Goal: Transaction & Acquisition: Purchase product/service

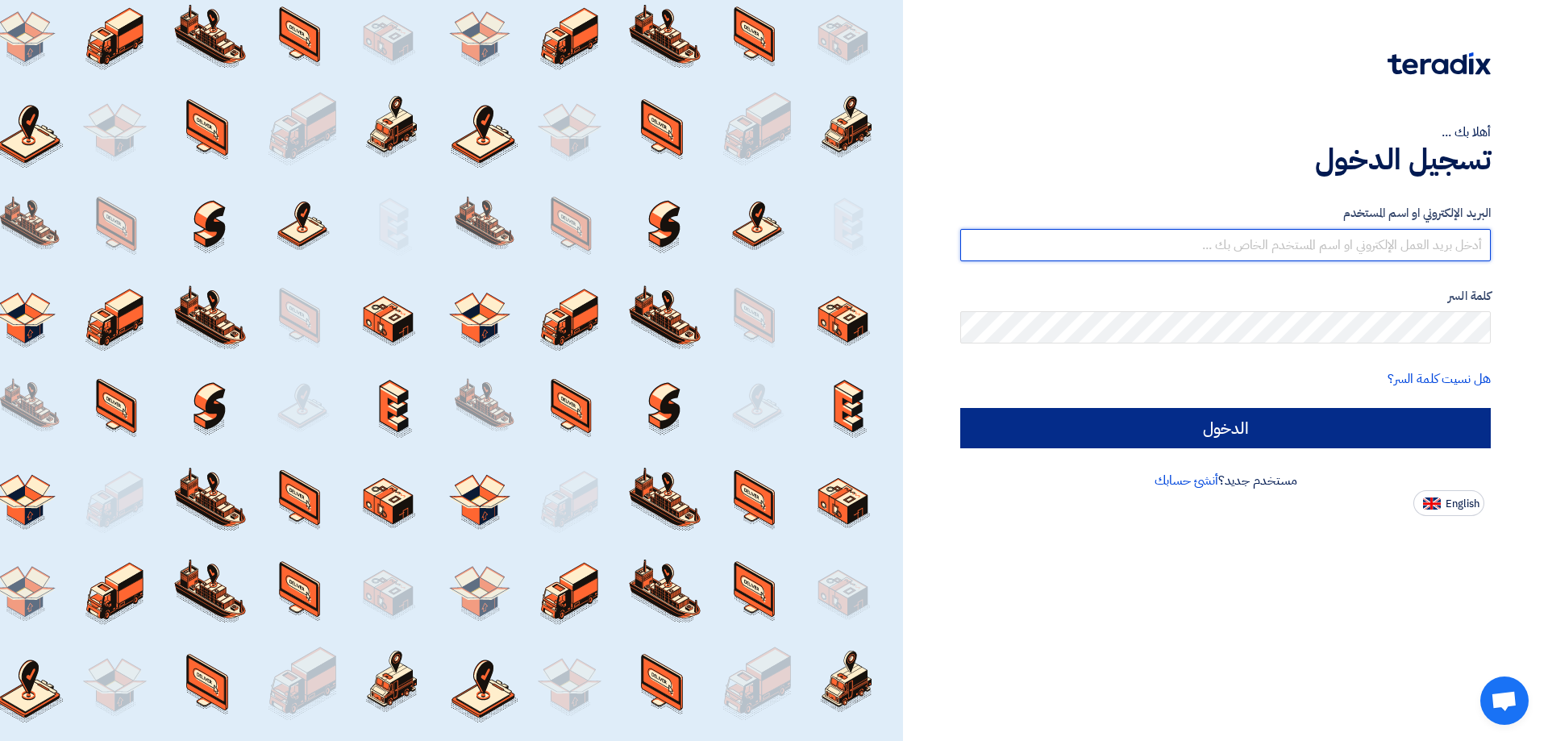
type input "[EMAIL_ADDRESS][DOMAIN_NAME]"
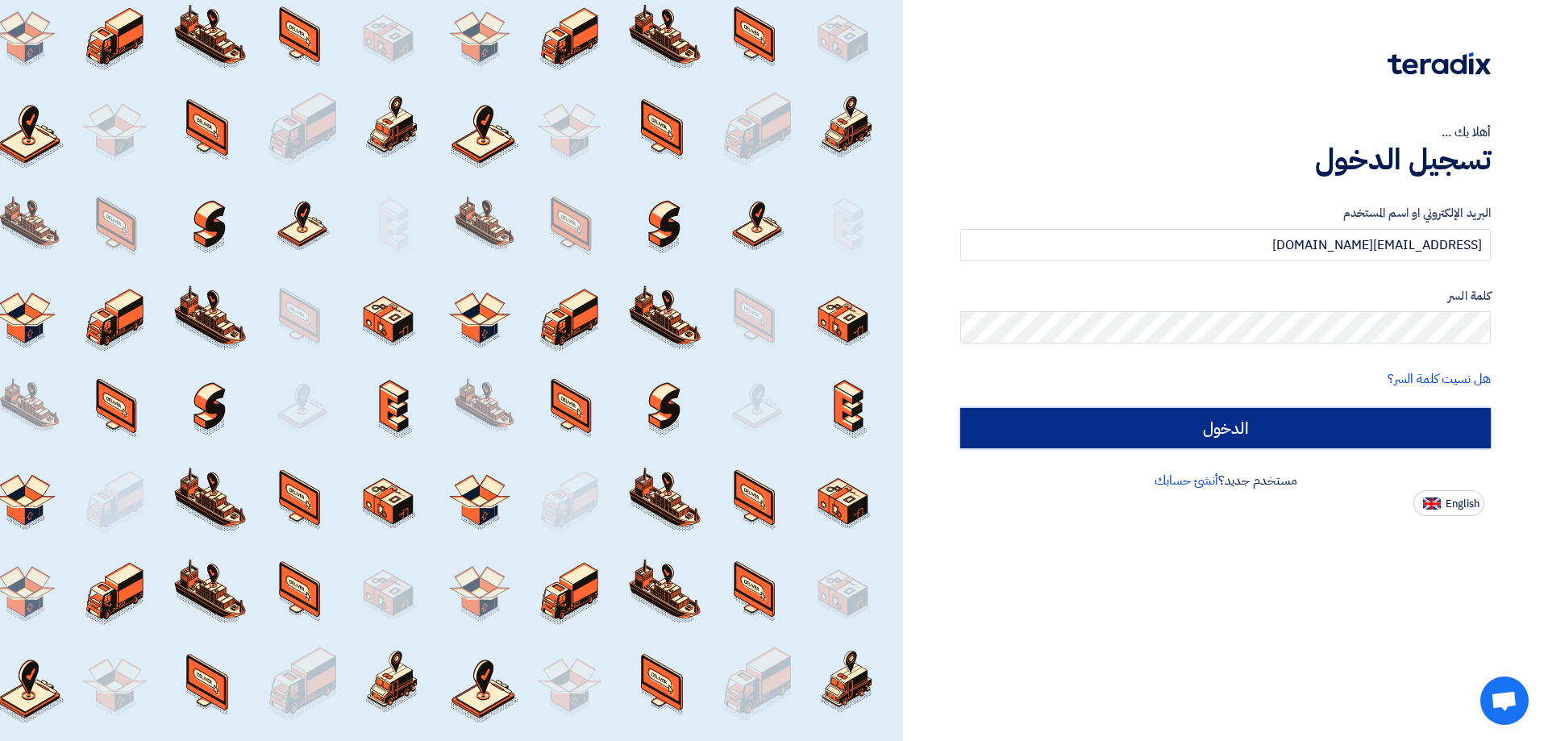
click at [1246, 429] on input "الدخول" at bounding box center [1225, 428] width 530 height 40
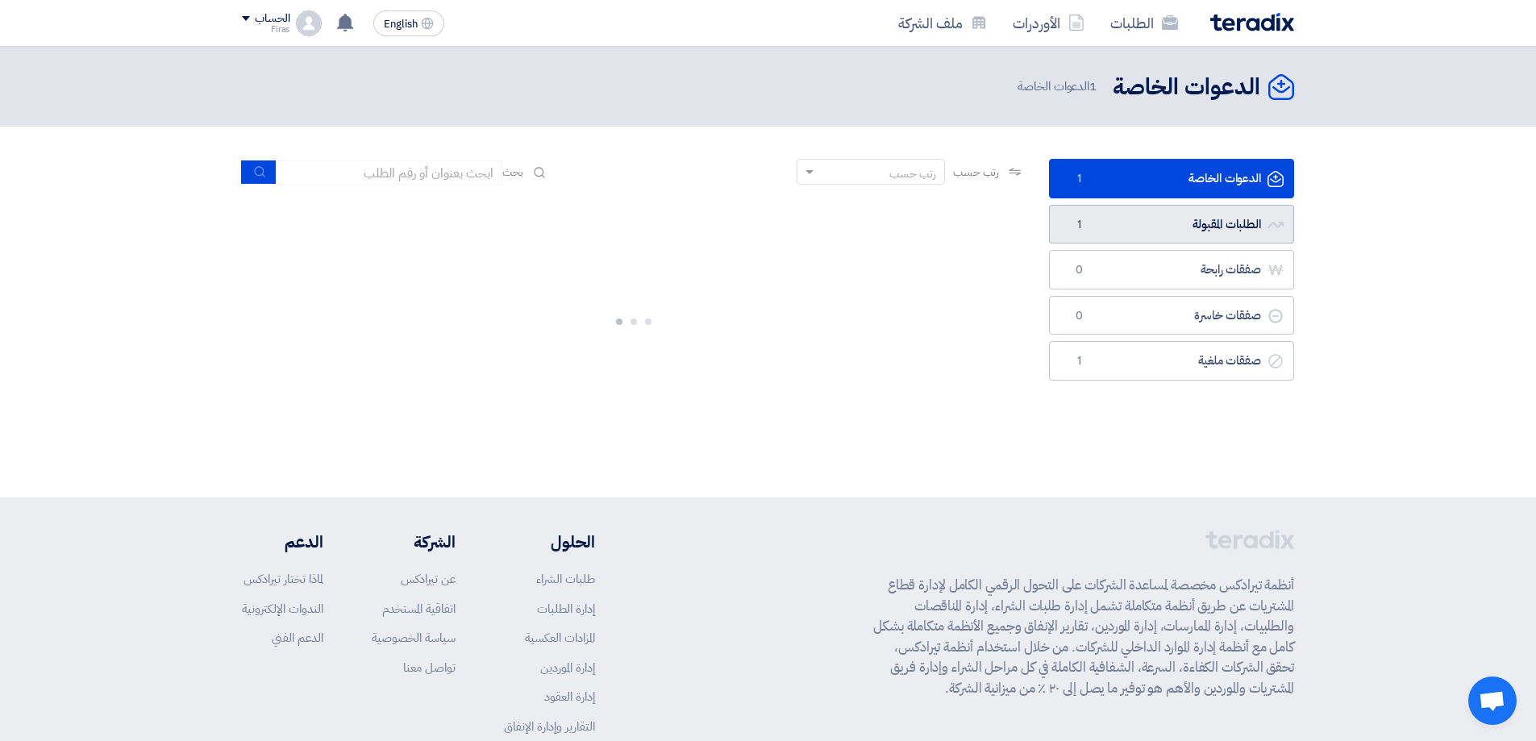
click at [1187, 226] on link "الطلبات المقبولة الطلبات المقبولة 1" at bounding box center [1171, 224] width 245 height 39
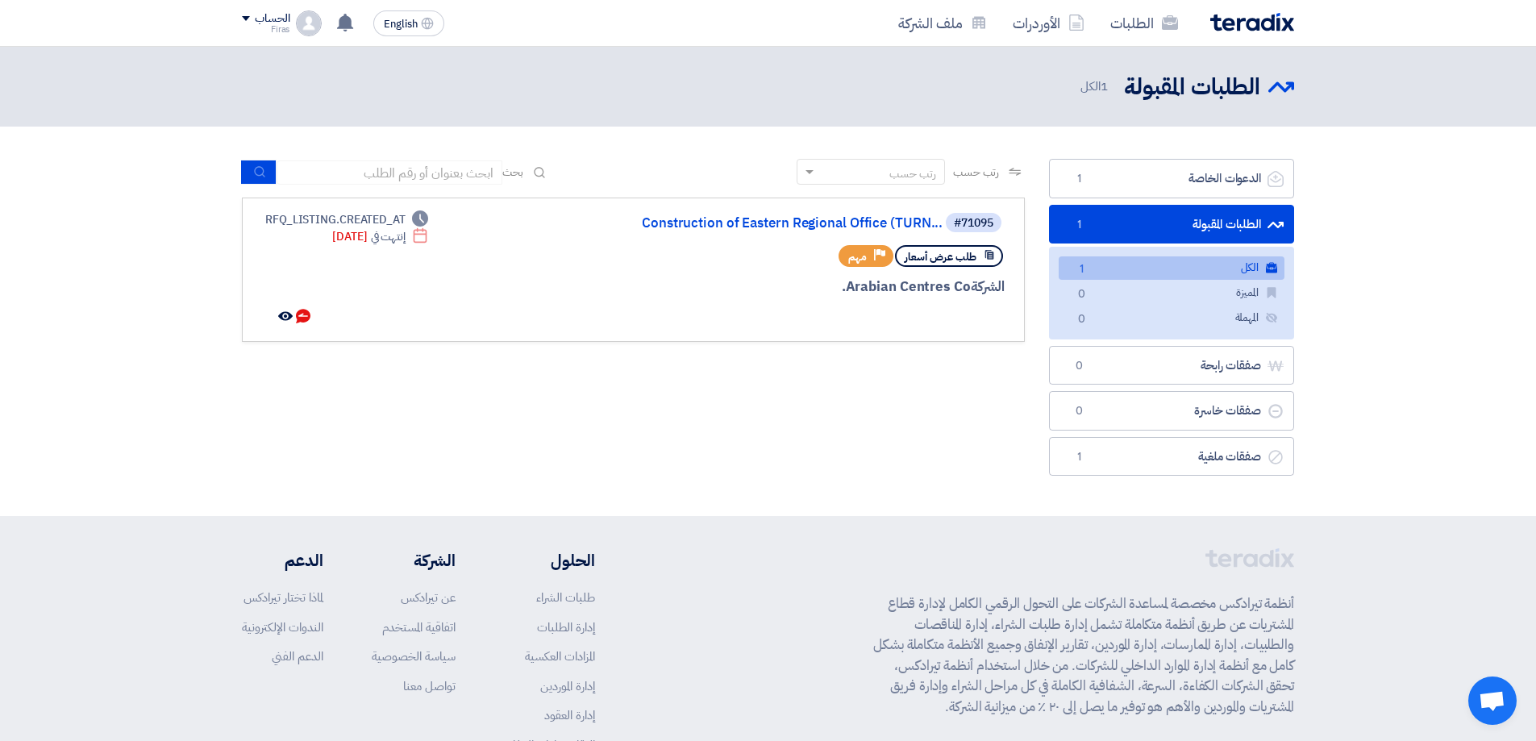
click at [1245, 269] on link "الكل الكل 1" at bounding box center [1171, 267] width 226 height 23
drag, startPoint x: 297, startPoint y: 235, endPoint x: 368, endPoint y: 239, distance: 71.8
click at [368, 239] on div "Deadline إنتهت في [DATE]" at bounding box center [345, 236] width 166 height 17
click at [368, 284] on div "Deadline RFQ_LISTING.CREATED_AT Deadline إنتهت في [DATE] تمت مراسلتك من قبل الع…" at bounding box center [345, 269] width 166 height 117
click at [767, 221] on link "Construction of Eastern Regional Office (TURN..." at bounding box center [781, 223] width 322 height 15
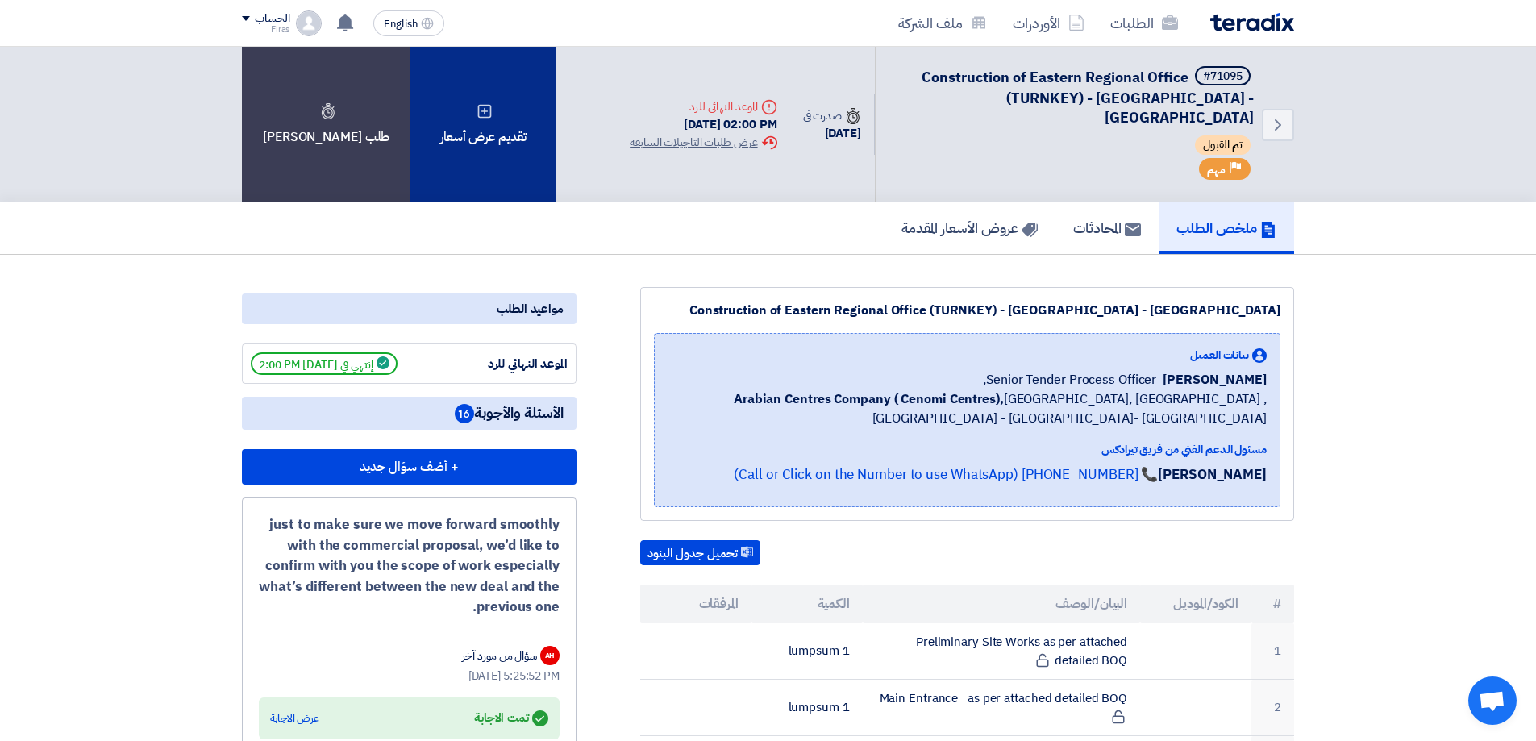
click at [421, 125] on div "تقديم عرض أسعار" at bounding box center [482, 125] width 145 height 156
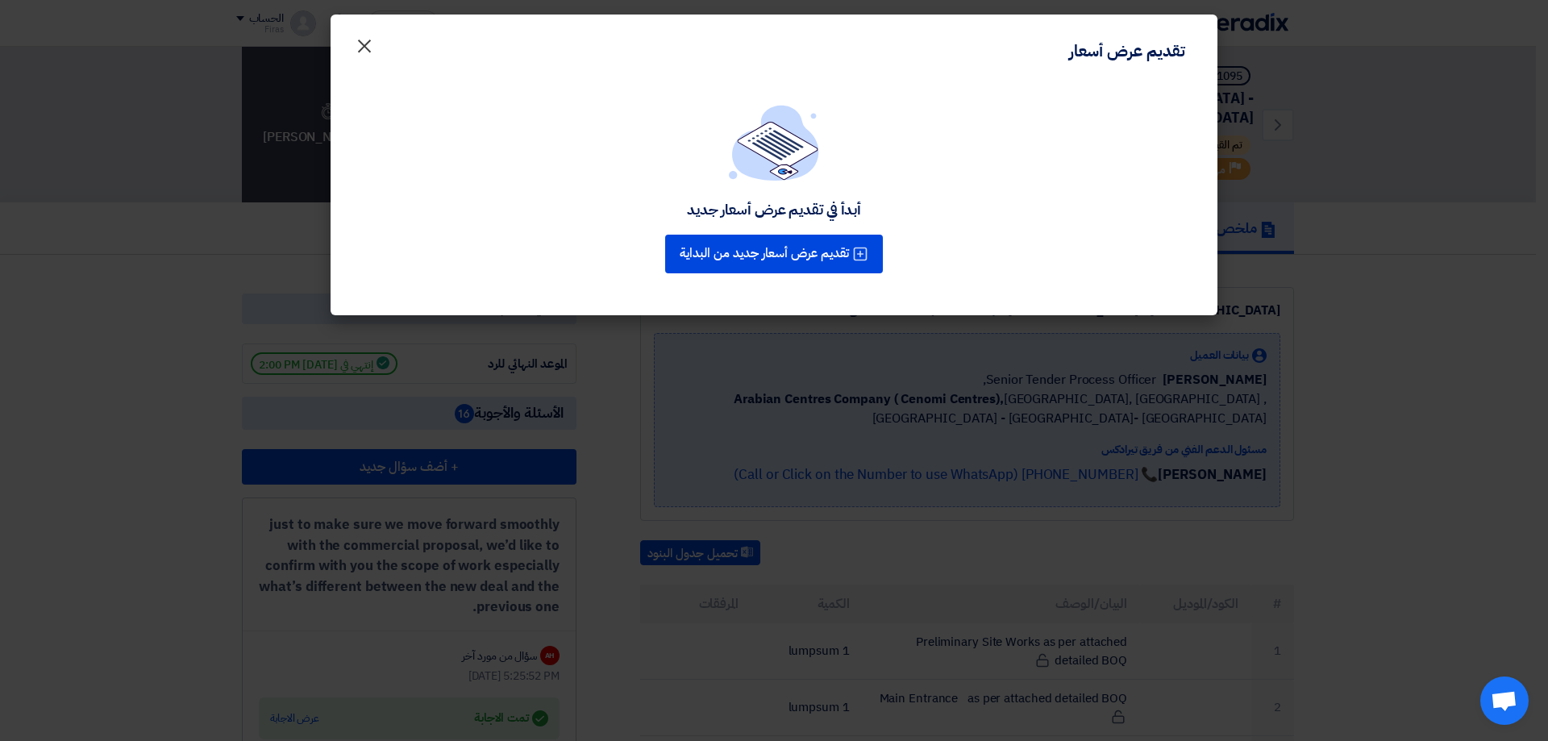
click at [367, 52] on span "×" at bounding box center [364, 45] width 19 height 48
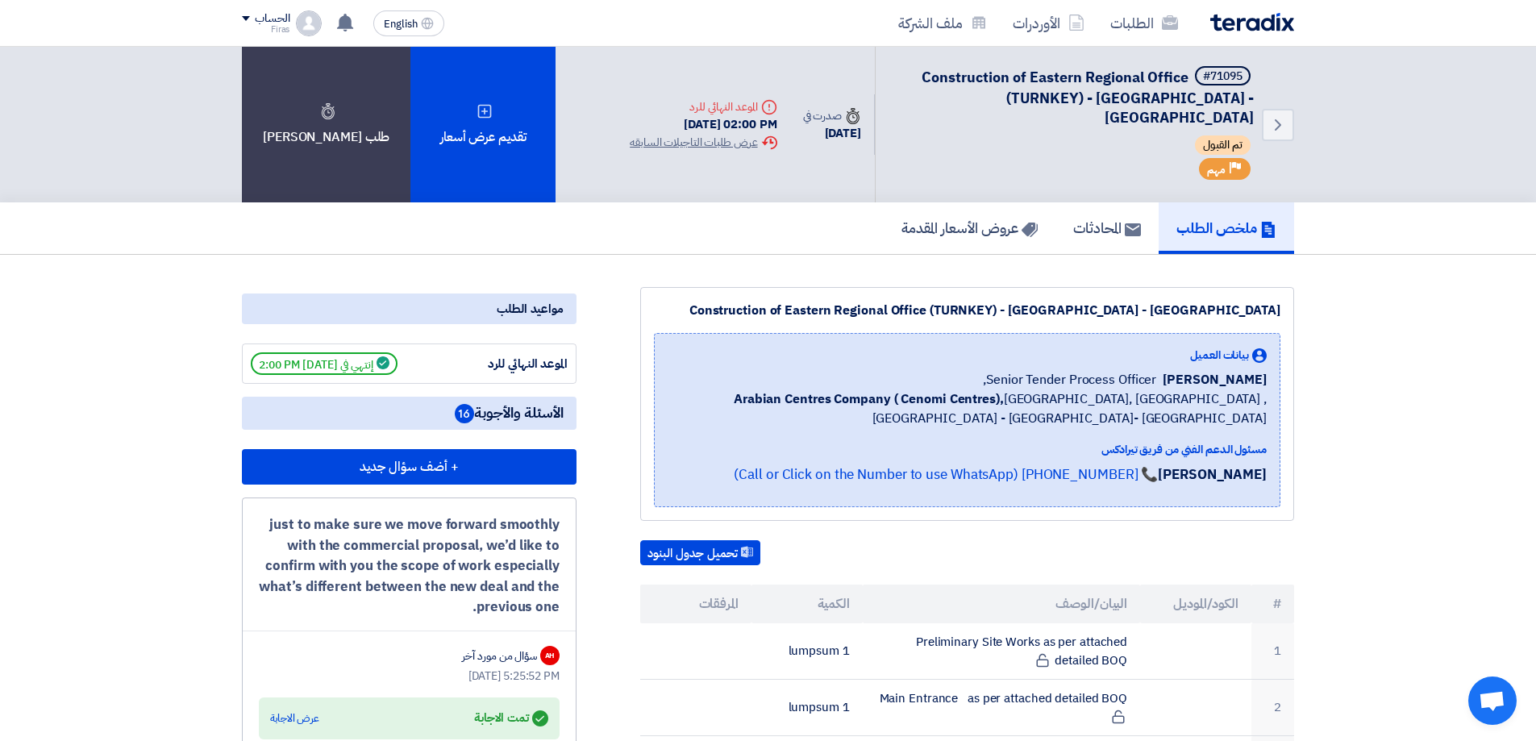
drag, startPoint x: 659, startPoint y: 99, endPoint x: 757, endPoint y: 57, distance: 106.9
click at [764, 85] on div "Deadline الموعد النهائي للرد [DATE] 02:00 PM Extension History عرض طلبات التاجي…" at bounding box center [703, 124] width 172 height 78
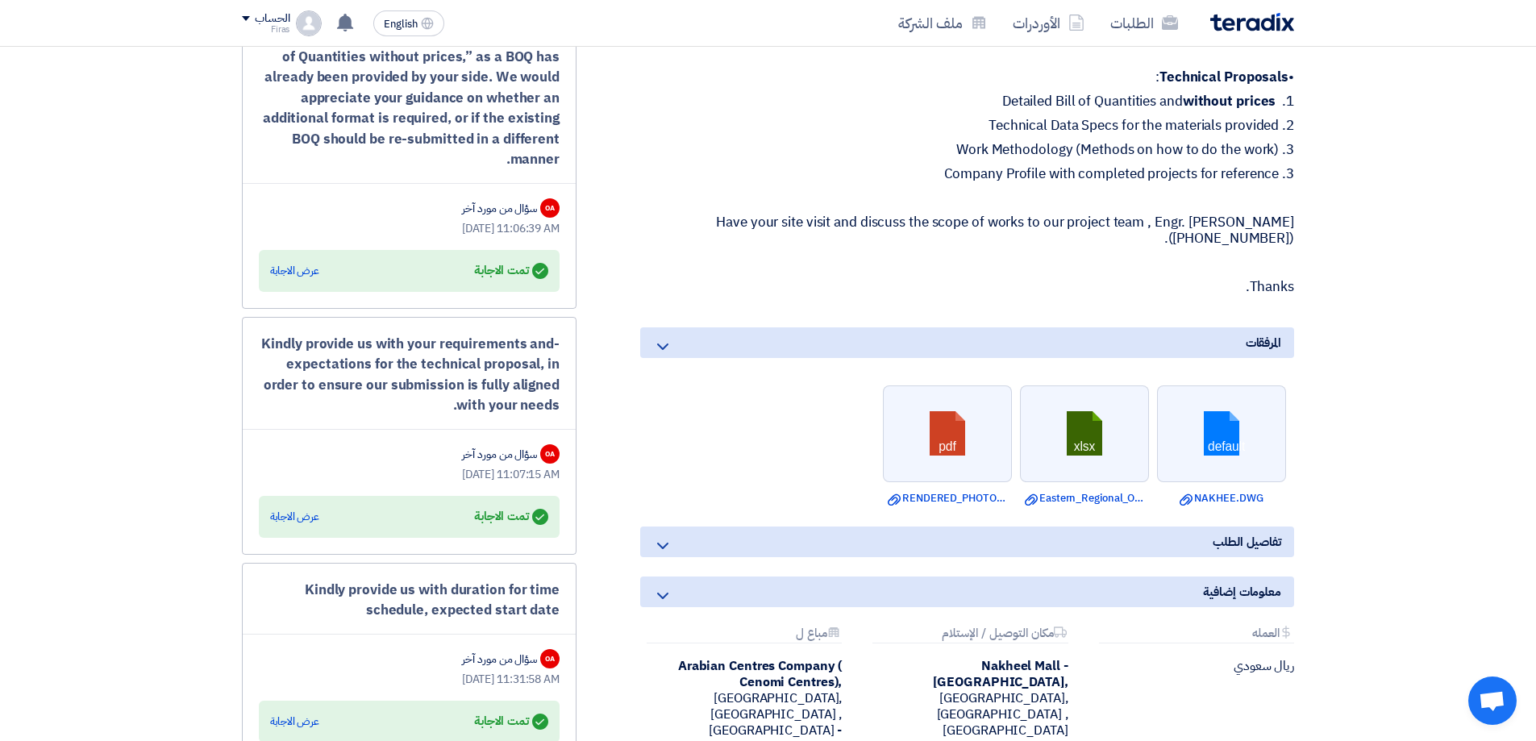
scroll to position [1370, 0]
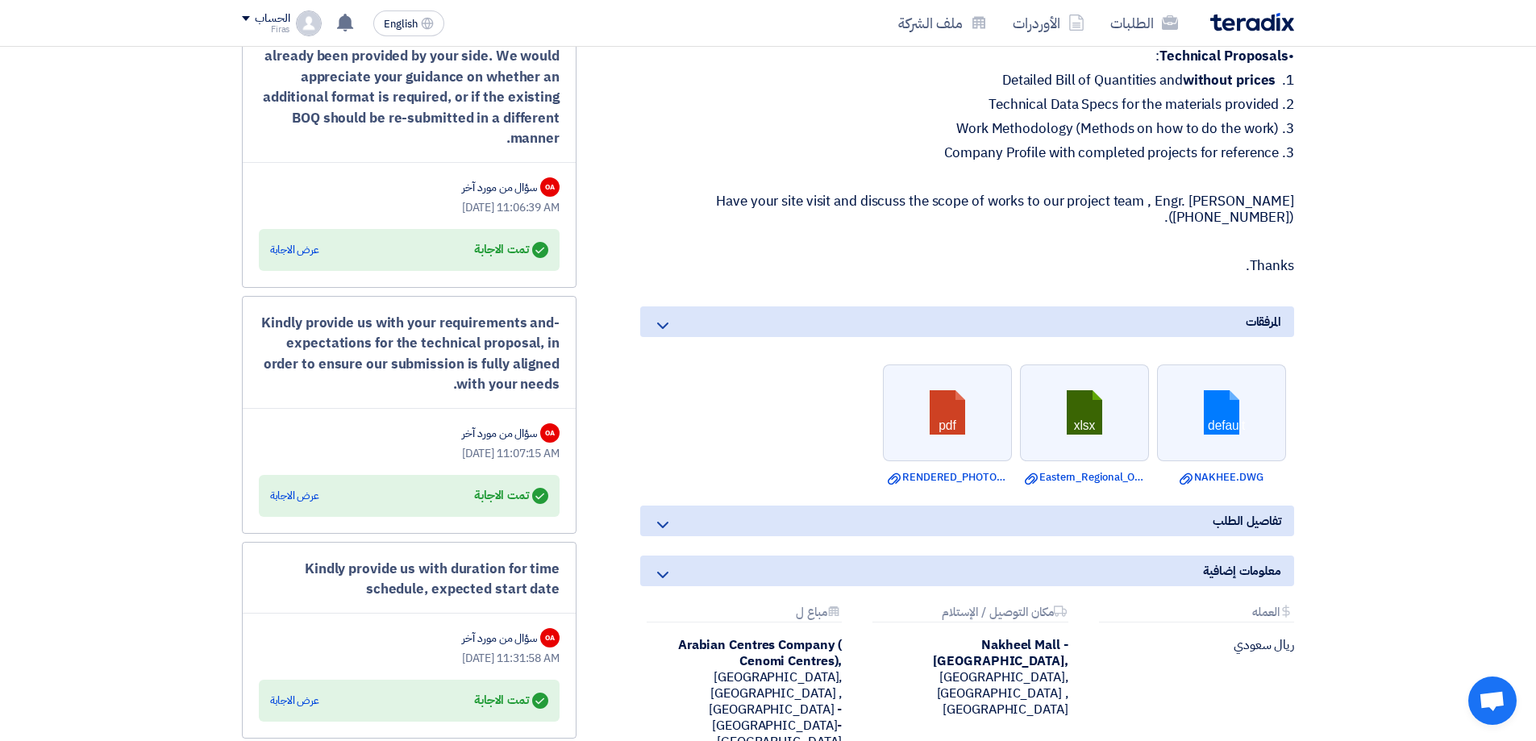
click at [1290, 505] on div "تفاصيل الطلب" at bounding box center [967, 520] width 654 height 31
click at [660, 515] on icon at bounding box center [662, 524] width 19 height 19
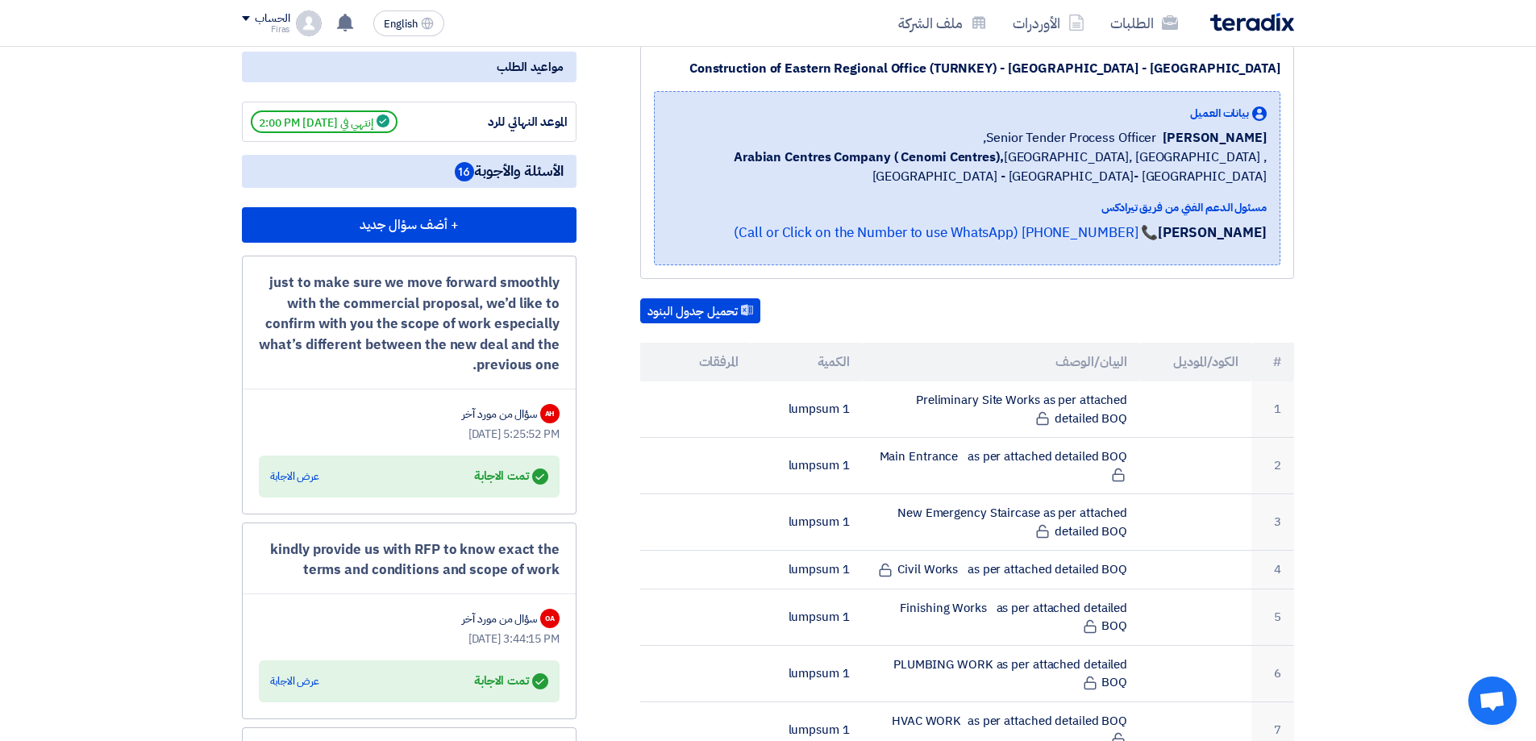
scroll to position [0, 0]
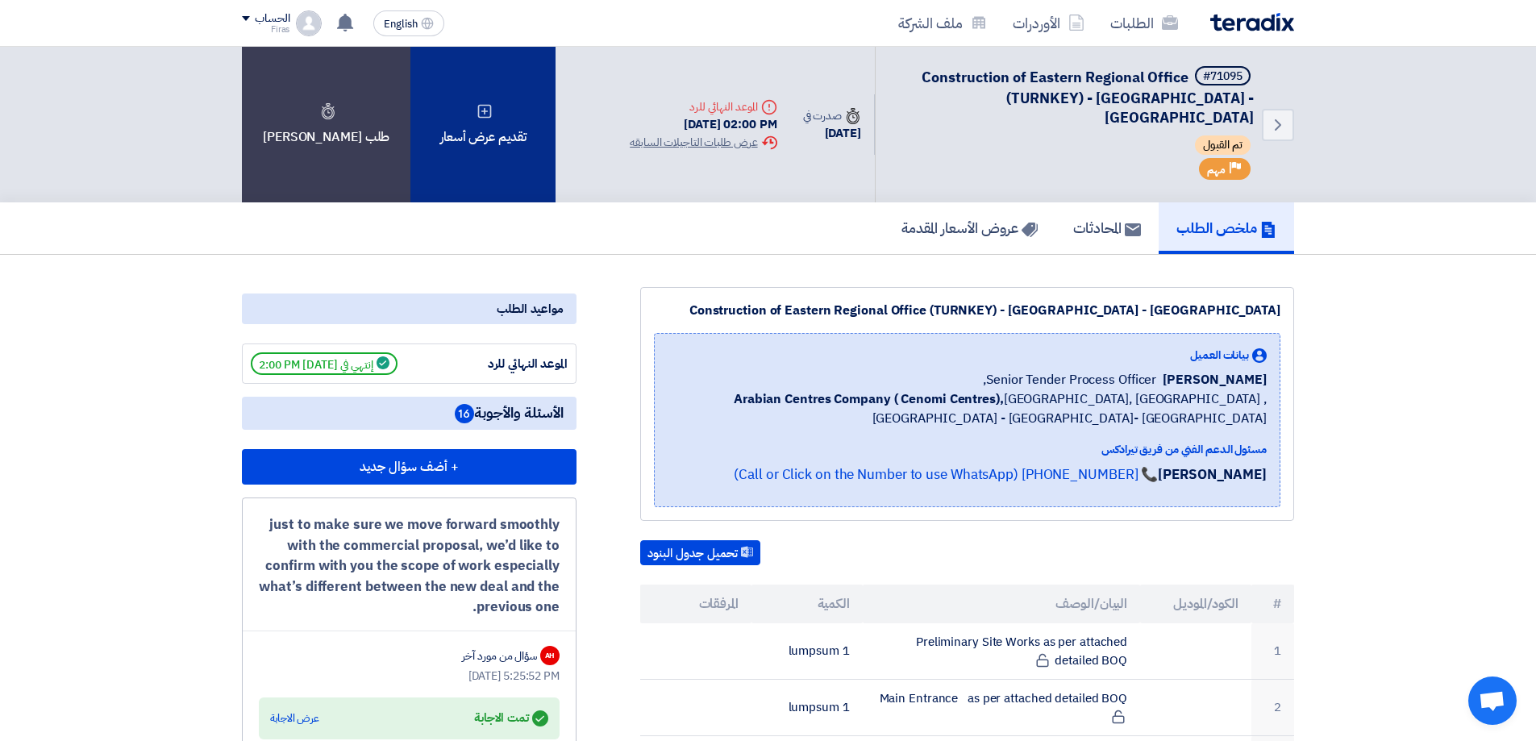
click at [455, 110] on div "تقديم عرض أسعار" at bounding box center [482, 125] width 145 height 156
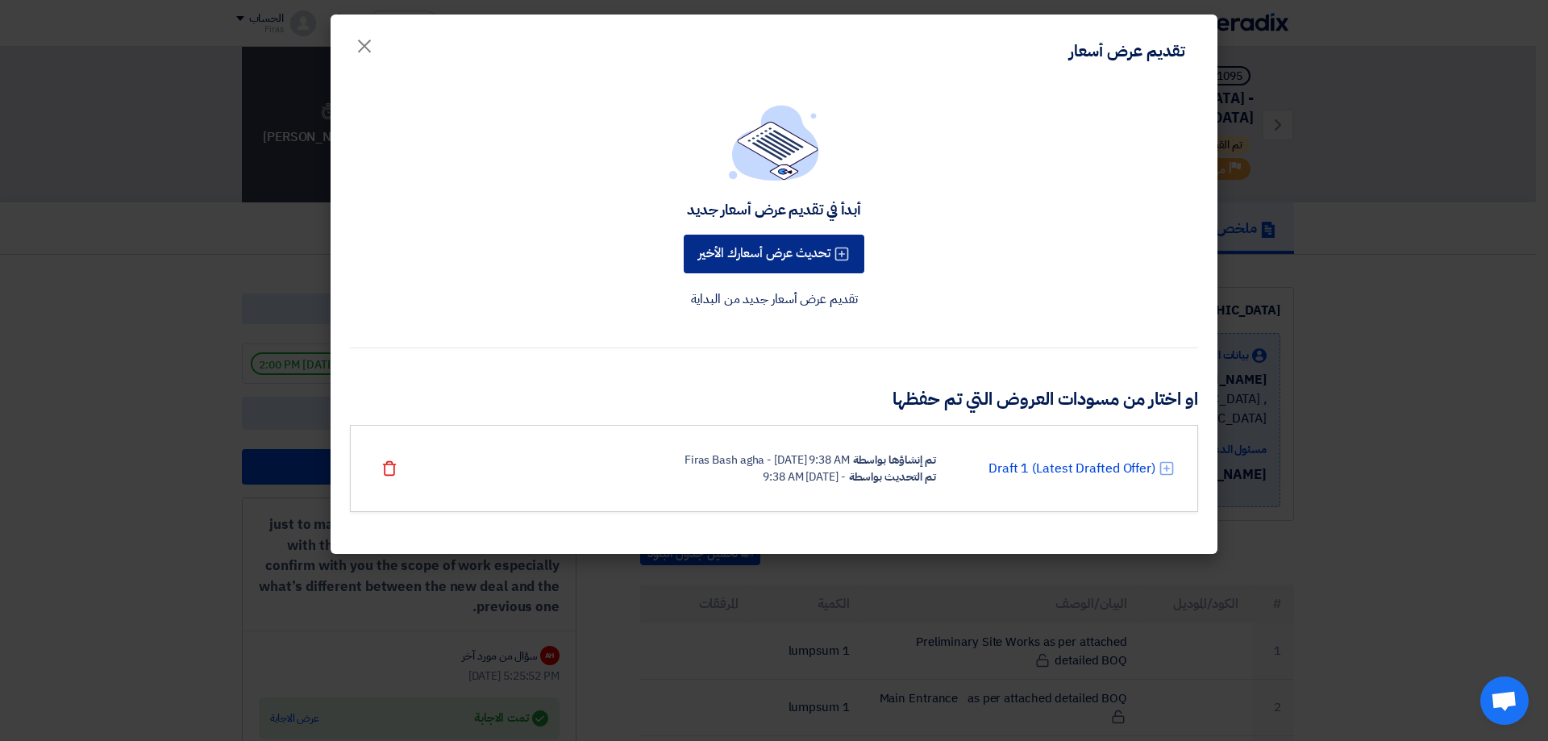
click at [784, 256] on button "تحديث عرض أسعارك الأخير" at bounding box center [774, 254] width 181 height 39
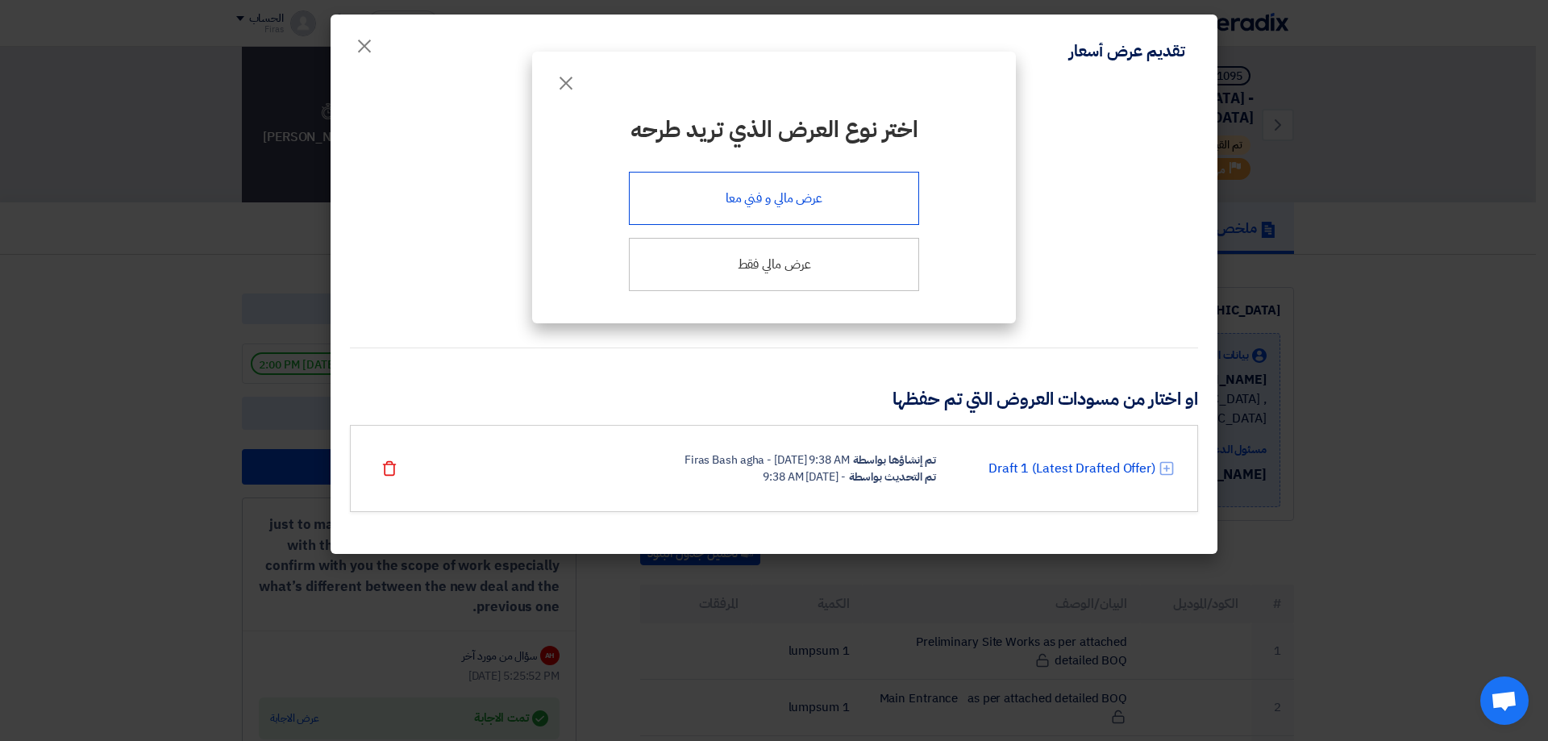
click at [779, 193] on div "عرض مالي و فني معا" at bounding box center [774, 198] width 290 height 53
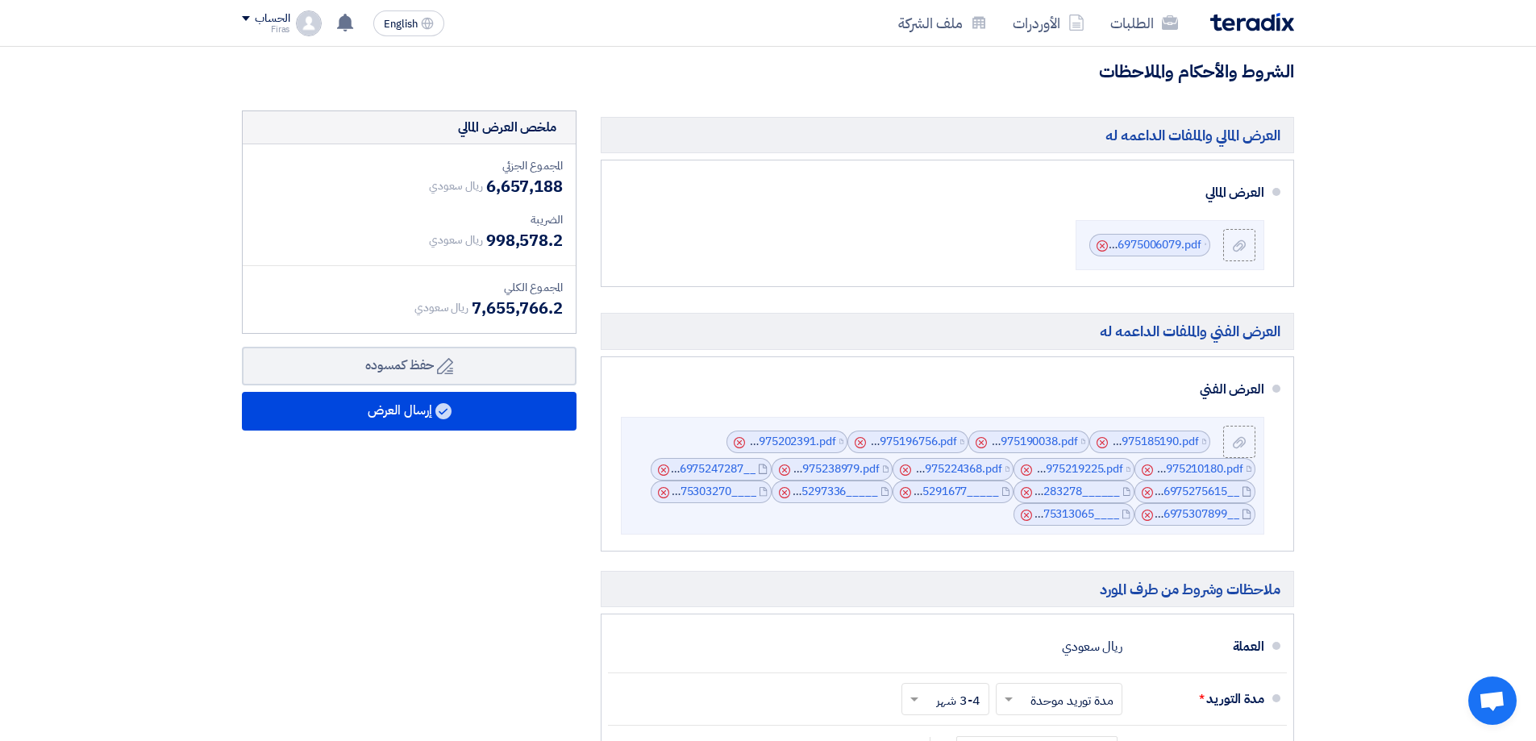
scroll to position [1209, 0]
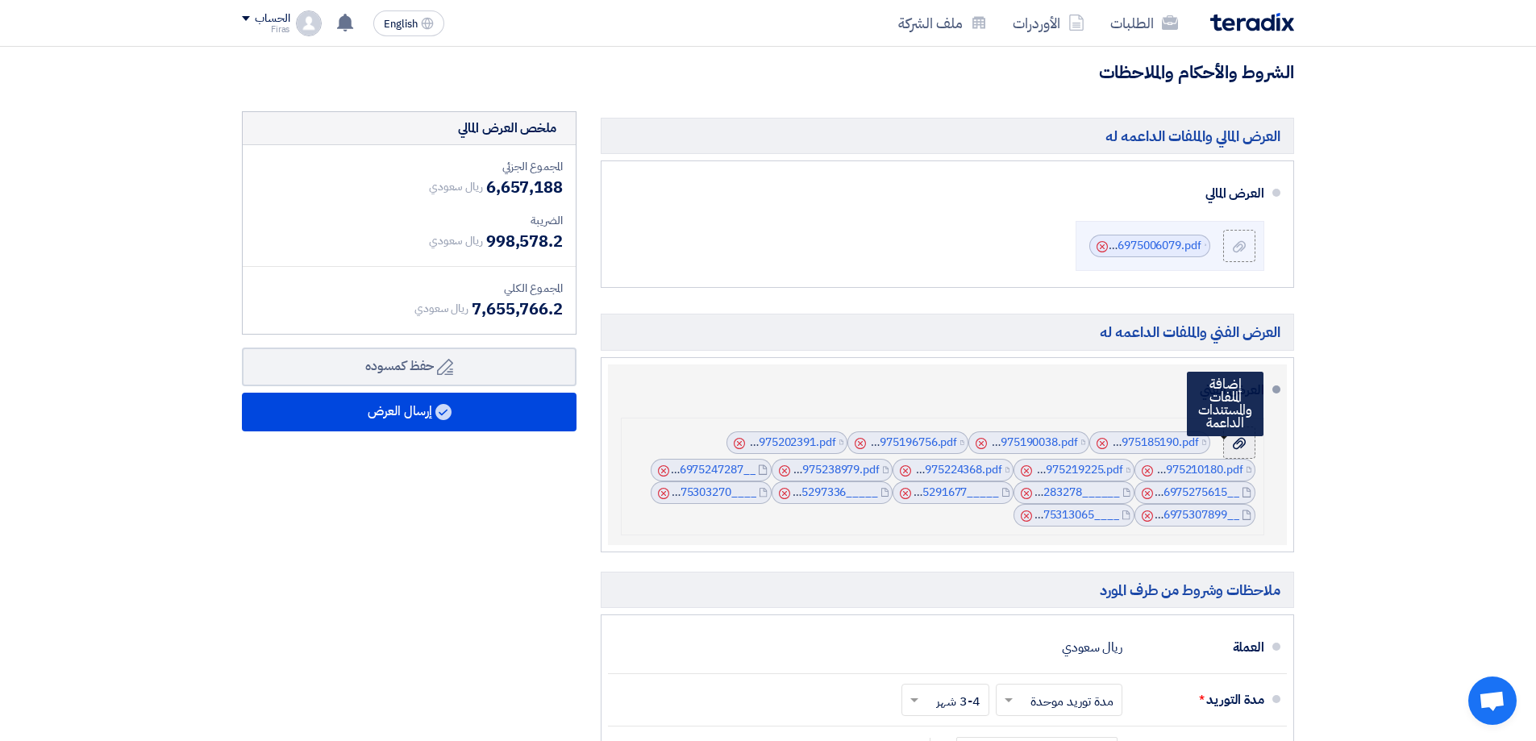
click at [1241, 446] on icon at bounding box center [1238, 443] width 13 height 13
click at [0, 0] on input "file" at bounding box center [0, 0] width 0 height 0
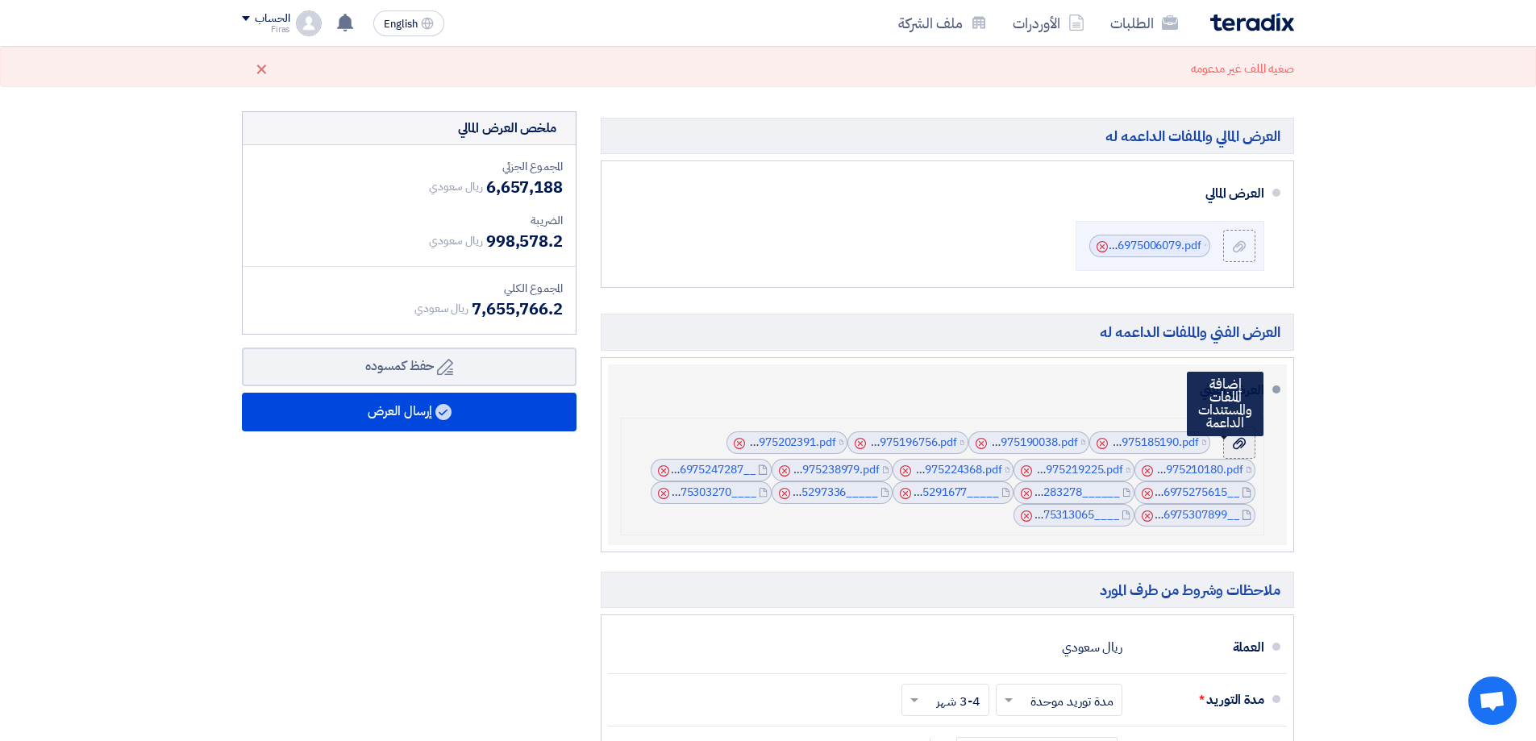
click at [1242, 440] on icon at bounding box center [1238, 443] width 13 height 13
click at [0, 0] on input "file" at bounding box center [0, 0] width 0 height 0
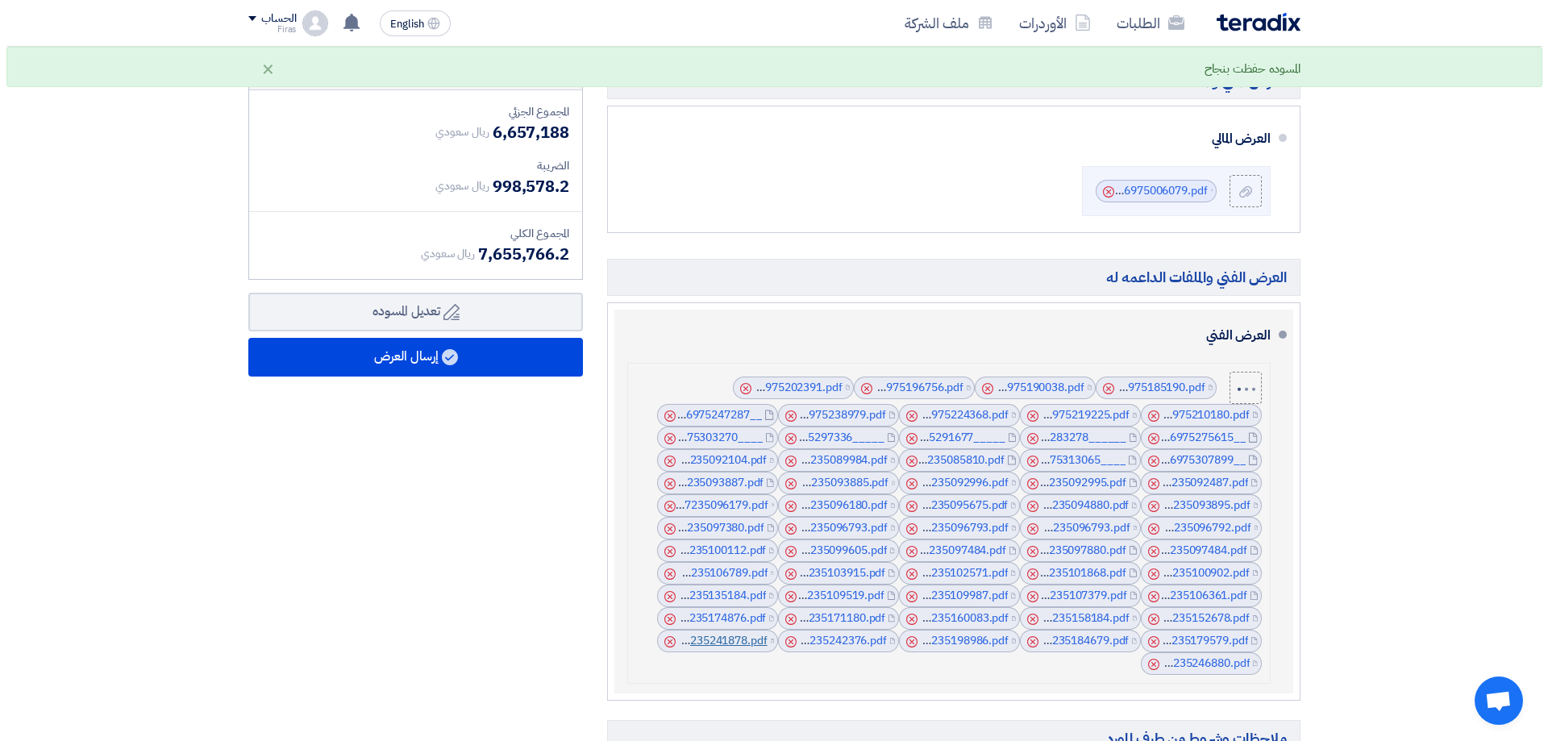
scroll to position [1290, 0]
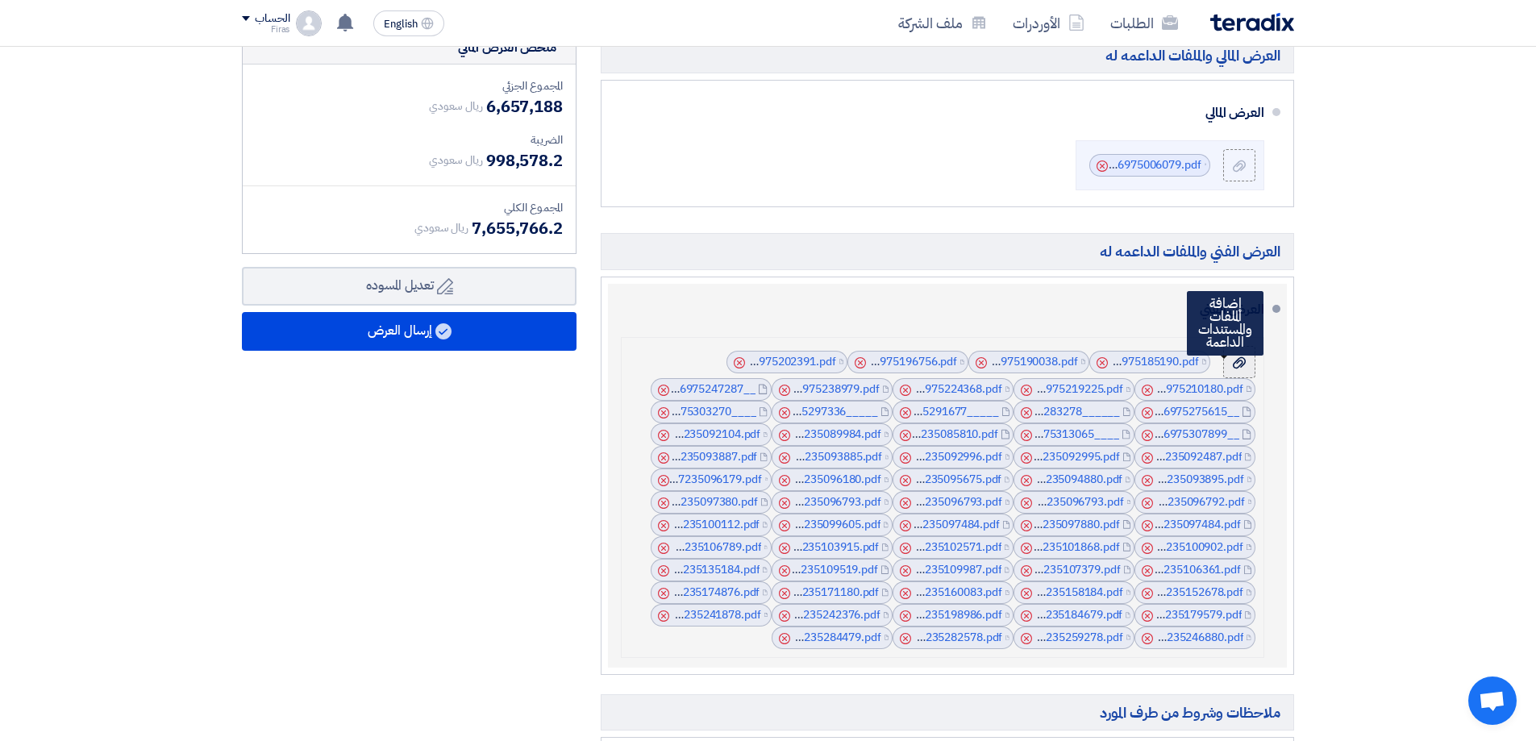
click at [1236, 360] on icon at bounding box center [1238, 362] width 13 height 13
click at [0, 0] on input "file" at bounding box center [0, 0] width 0 height 0
click at [1237, 362] on use at bounding box center [1238, 361] width 13 height 11
click at [0, 0] on input "file" at bounding box center [0, 0] width 0 height 0
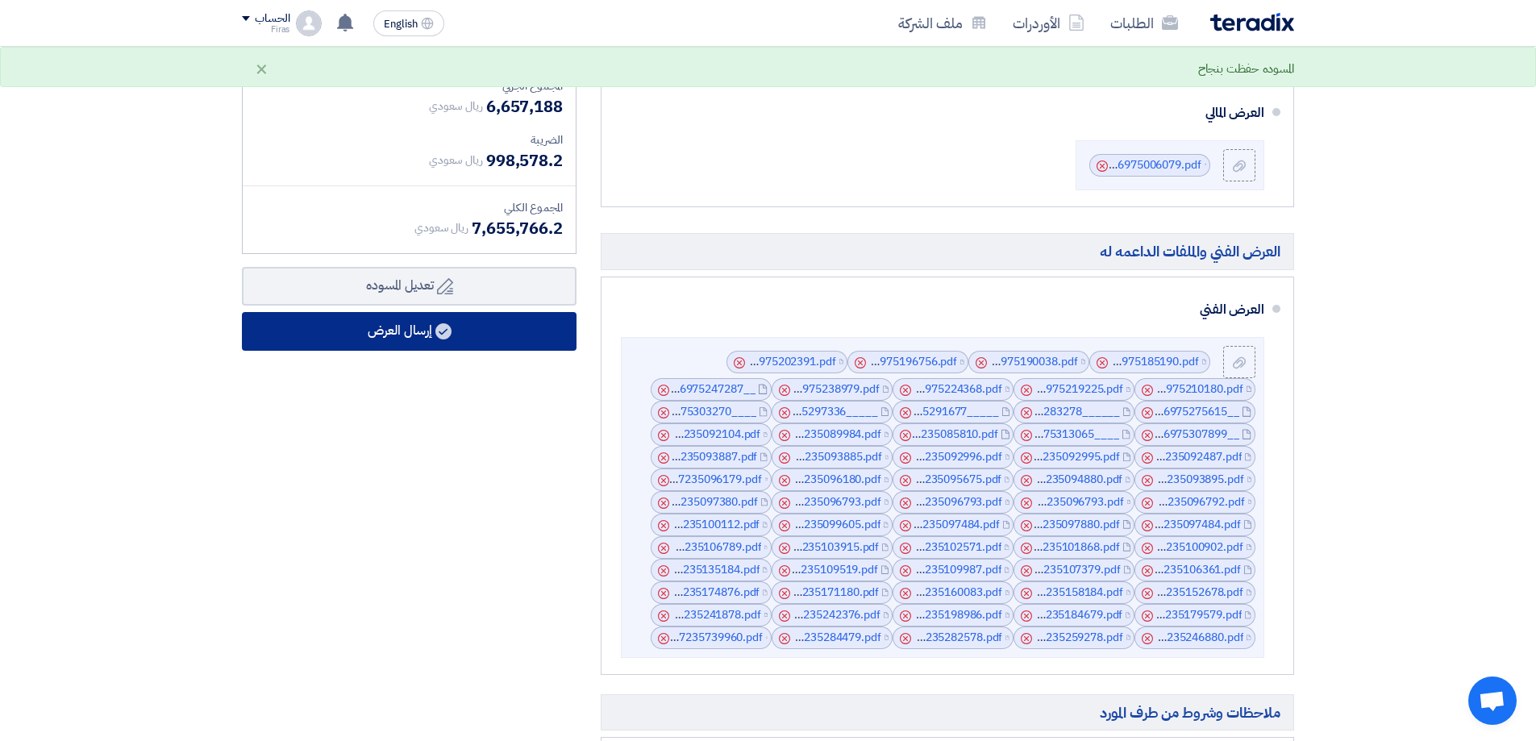
drag, startPoint x: 356, startPoint y: 343, endPoint x: 368, endPoint y: 337, distance: 13.3
click at [368, 337] on button "إرسال العرض" at bounding box center [409, 331] width 335 height 39
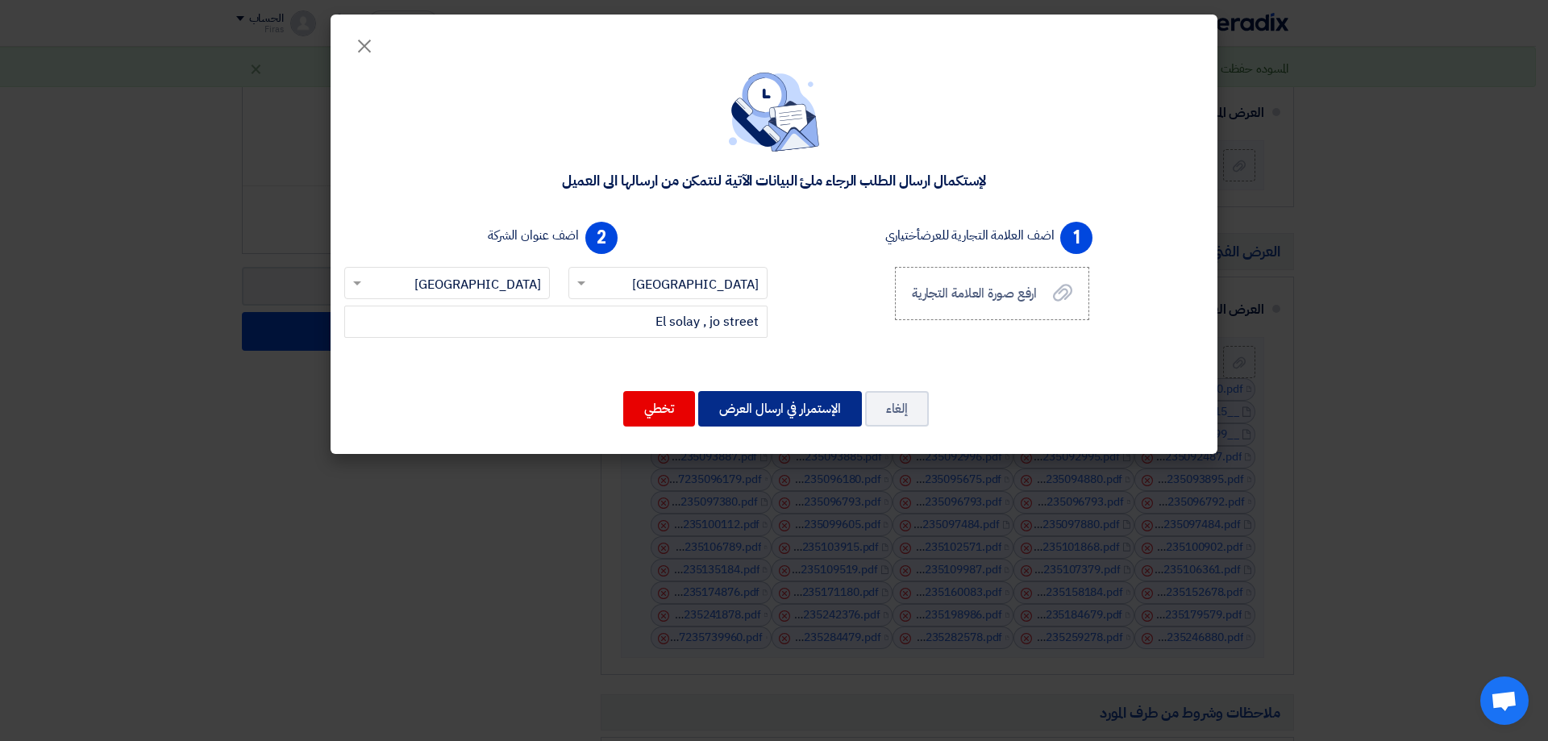
click at [742, 416] on button "الإستمرار في ارسال العرض" at bounding box center [780, 408] width 164 height 35
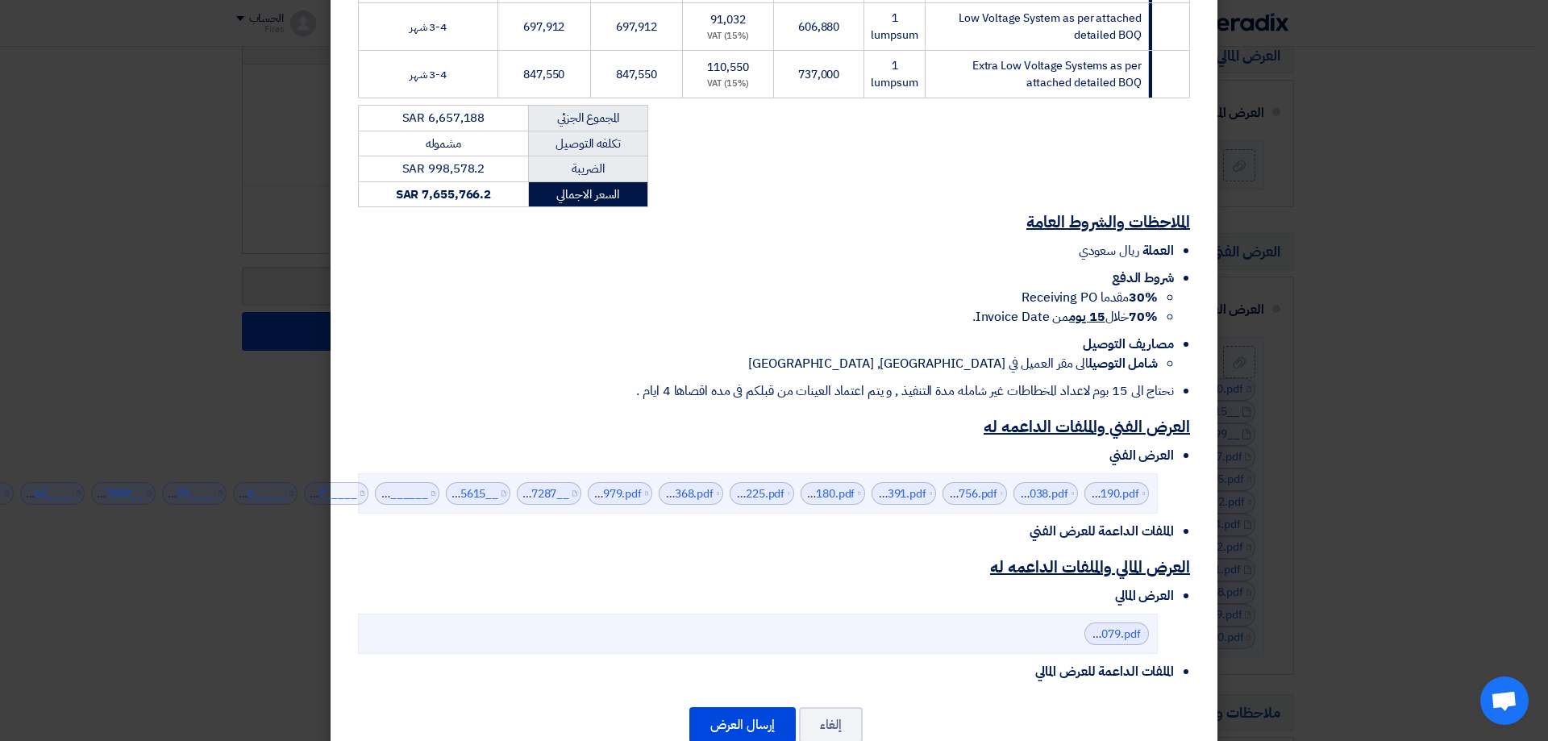
scroll to position [727, 0]
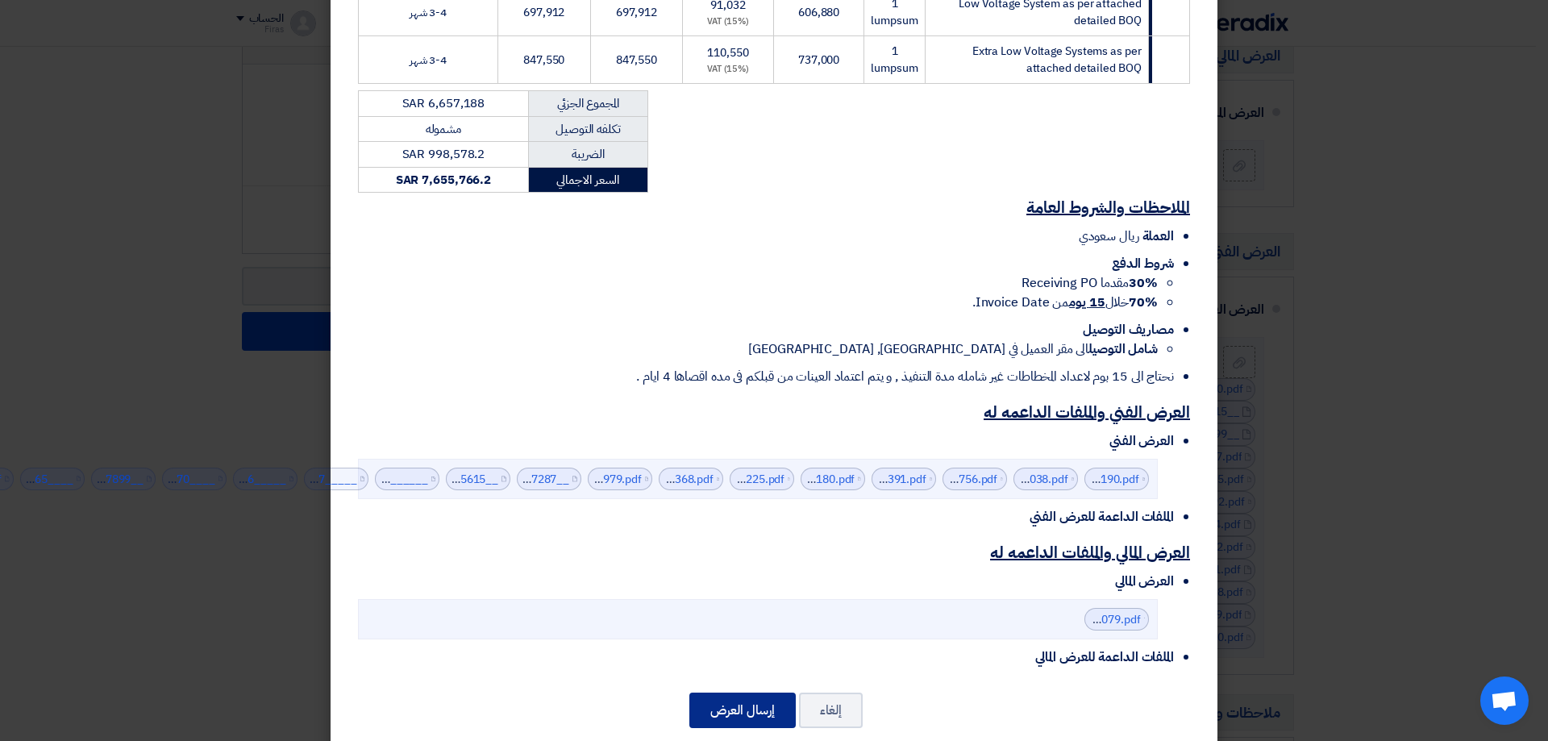
click at [737, 692] on button "إرسال العرض" at bounding box center [742, 709] width 106 height 35
